Goal: Information Seeking & Learning: Learn about a topic

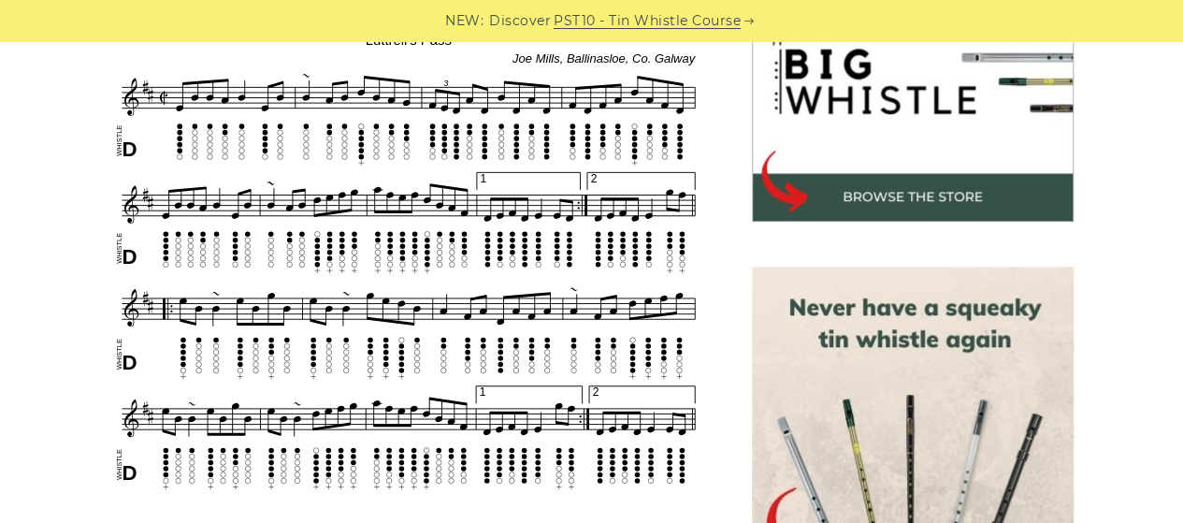
scroll to position [637, 0]
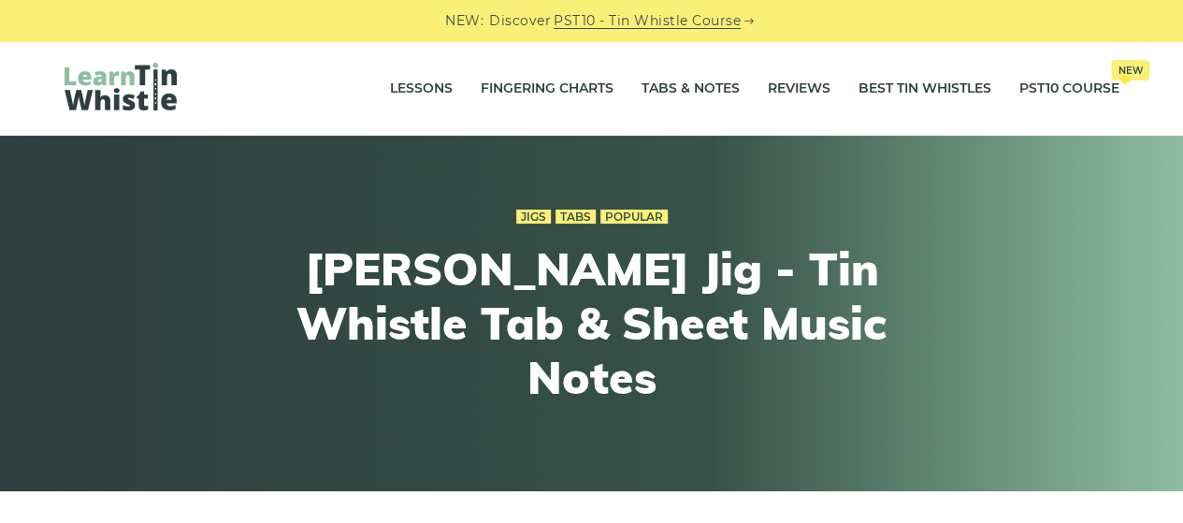
scroll to position [346, 0]
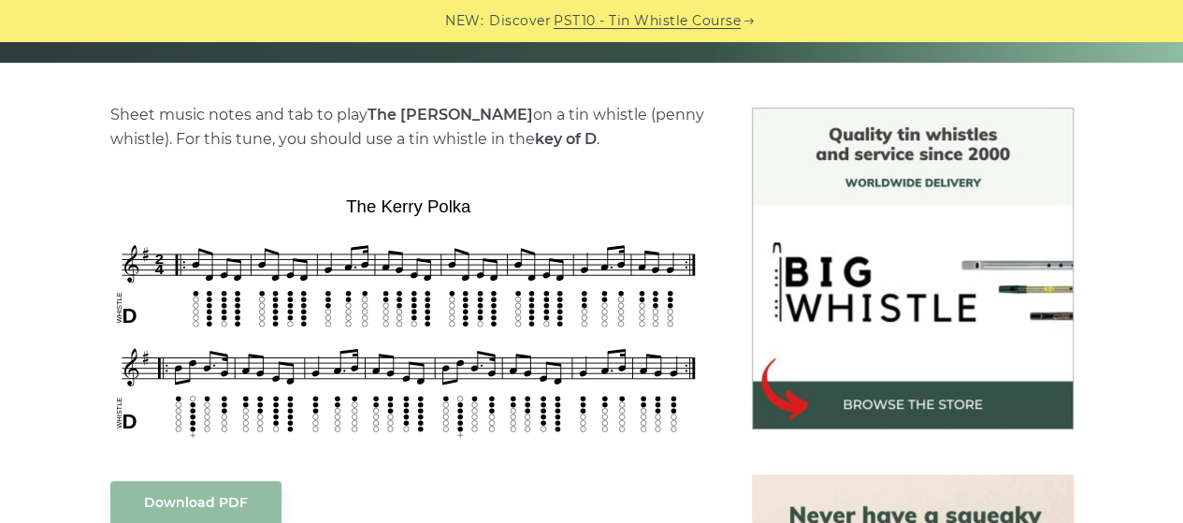
scroll to position [434, 0]
